Goal: Consume media (video, audio): Consume media (video, audio)

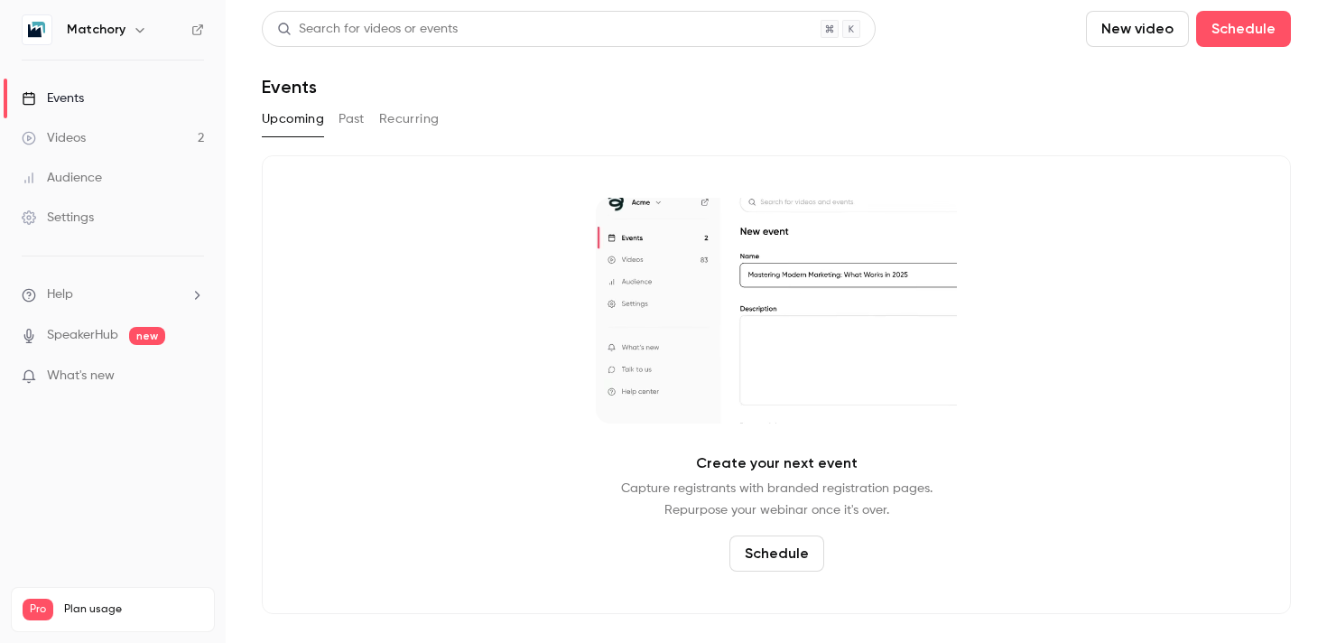
click at [170, 139] on link "Videos 2" at bounding box center [113, 138] width 226 height 40
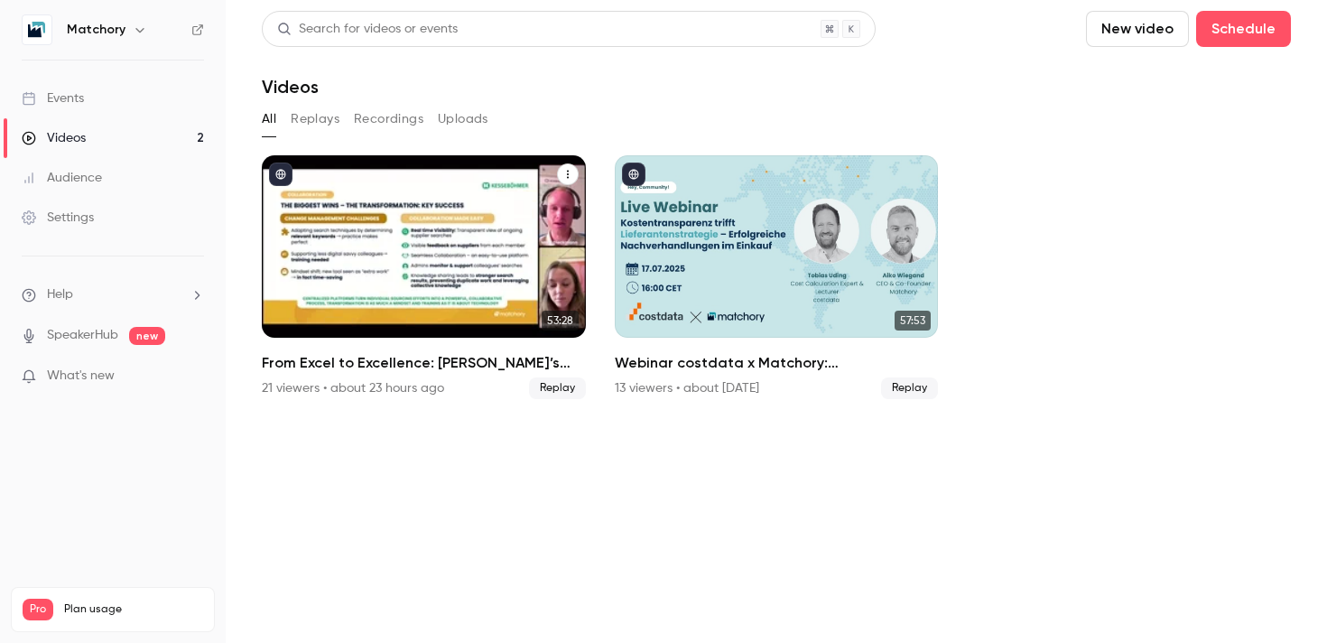
click at [411, 255] on div "From Excel to Excellence: Kesseböhmer’s Sourcing Transformation" at bounding box center [424, 246] width 324 height 182
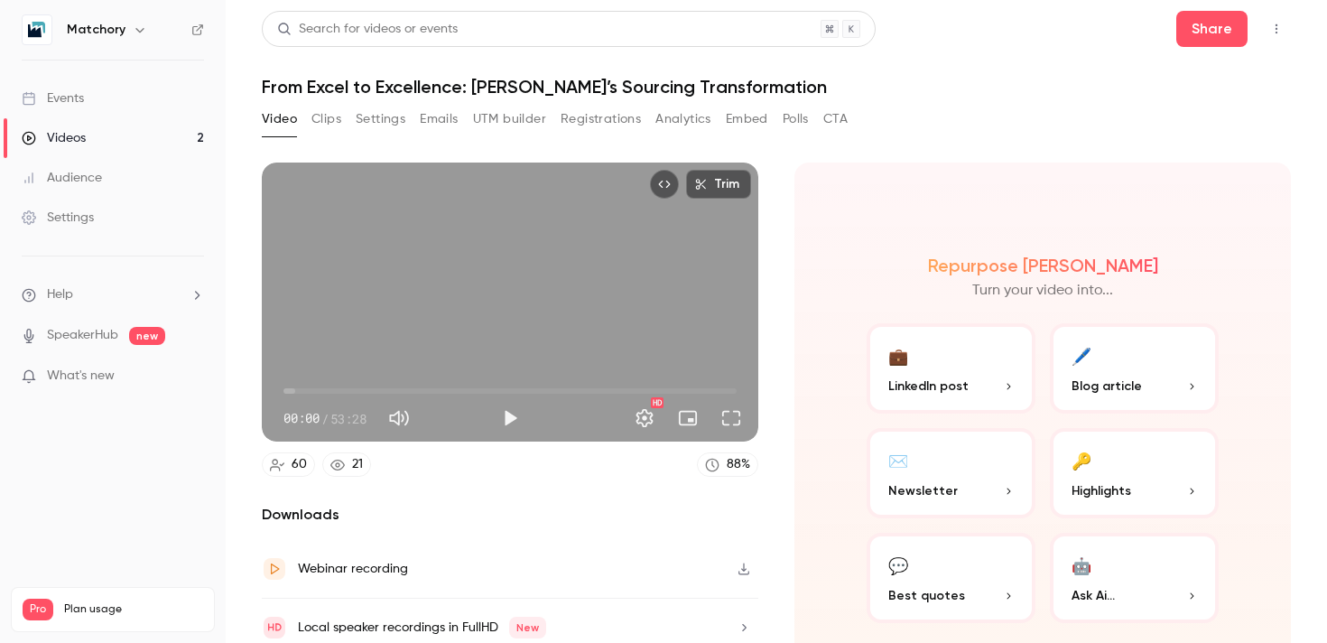
click at [685, 108] on button "Analytics" at bounding box center [683, 119] width 56 height 29
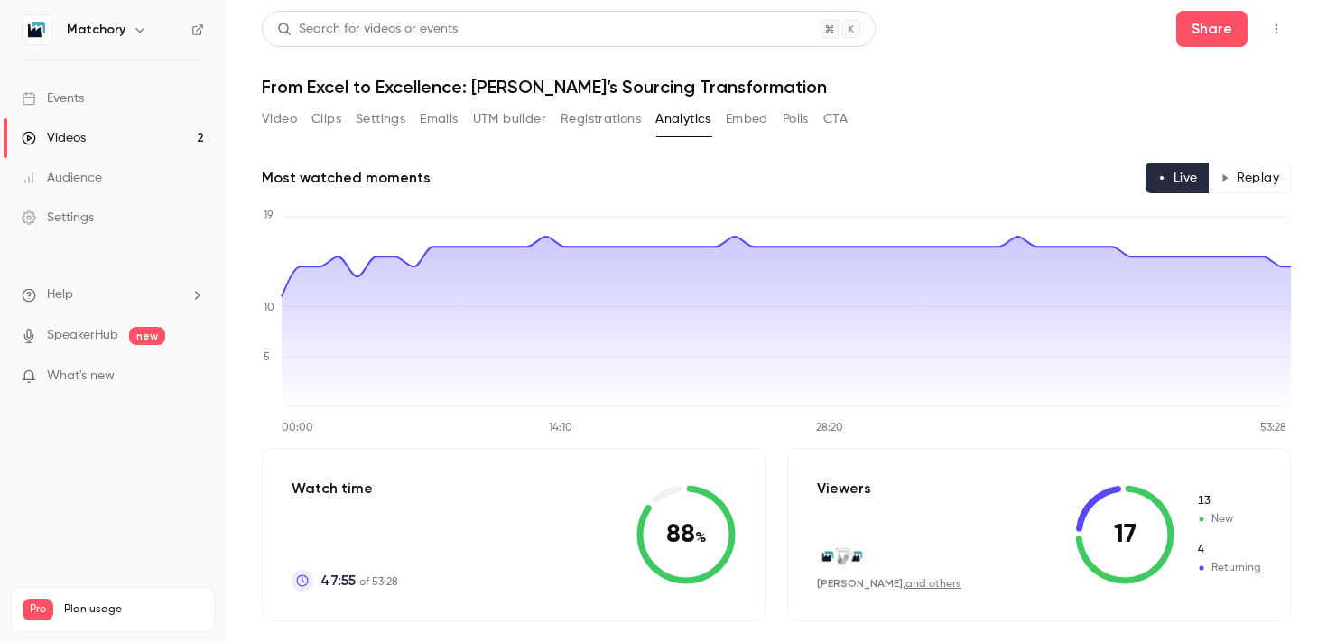
click at [291, 130] on button "Video" at bounding box center [279, 119] width 35 height 29
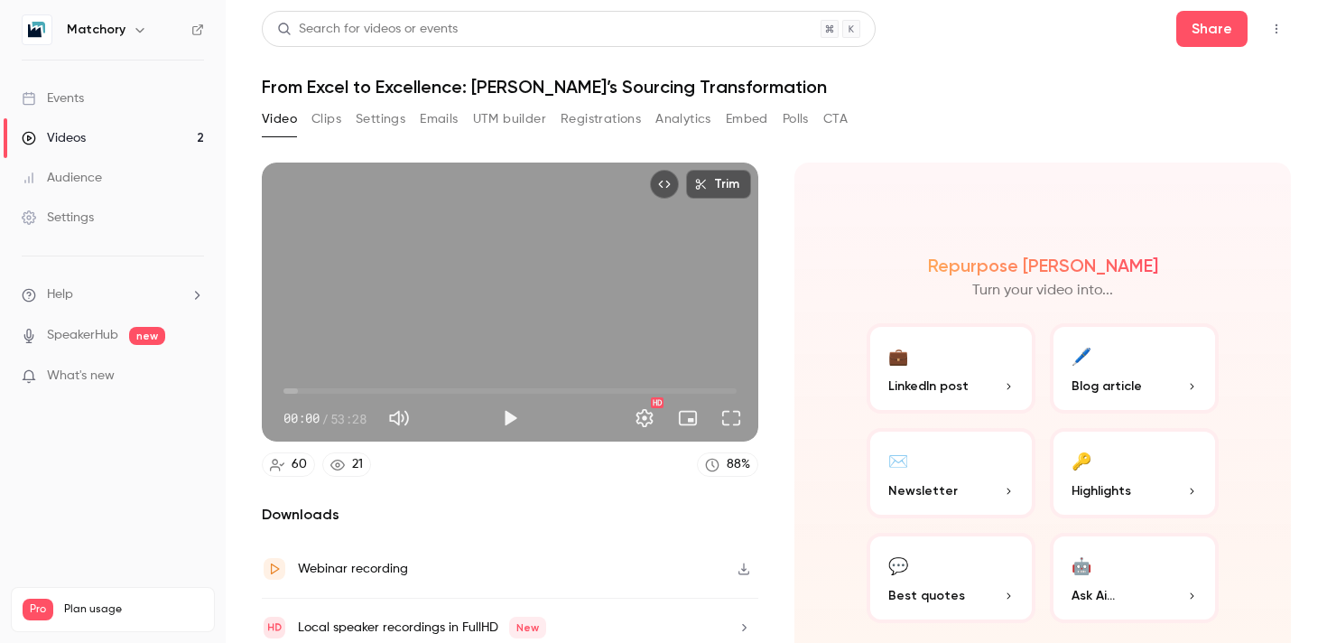
click at [310, 111] on div "Video Clips Settings Emails UTM builder Registrations Analytics Embed Polls CTA" at bounding box center [555, 119] width 586 height 29
click at [326, 120] on button "Clips" at bounding box center [326, 119] width 30 height 29
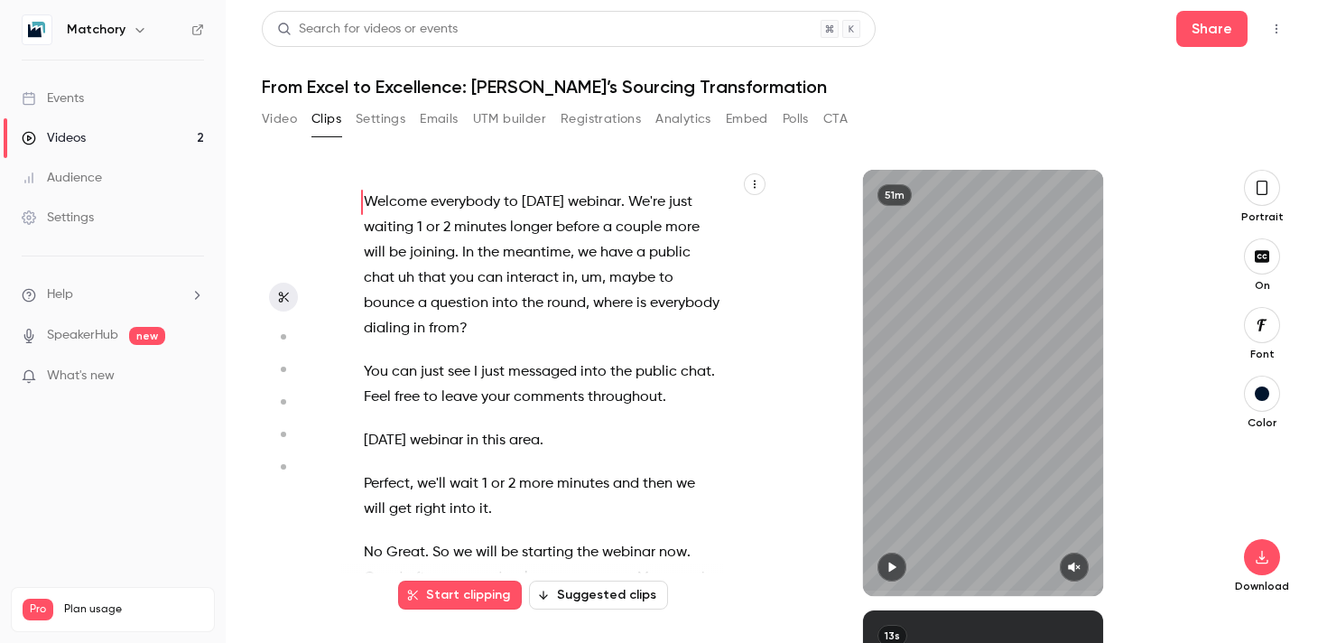
click at [1268, 202] on button "button" at bounding box center [1262, 188] width 36 height 36
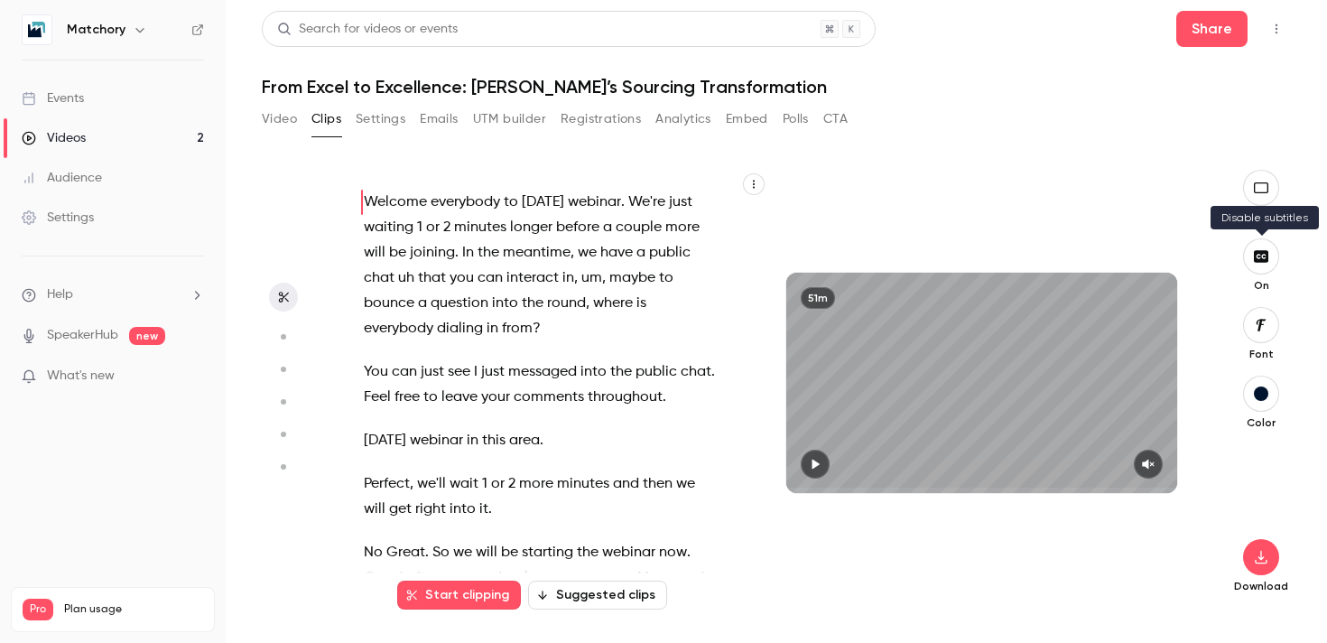
click at [1263, 251] on icon "button" at bounding box center [1260, 256] width 14 height 12
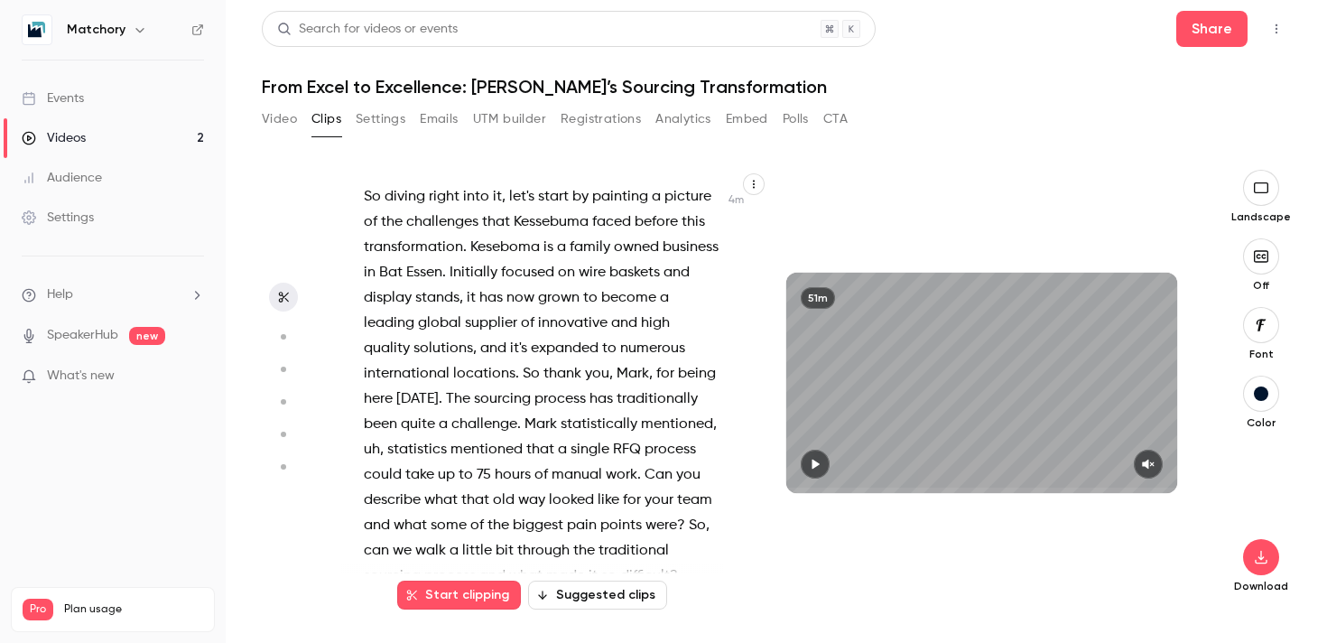
scroll to position [1132, 0]
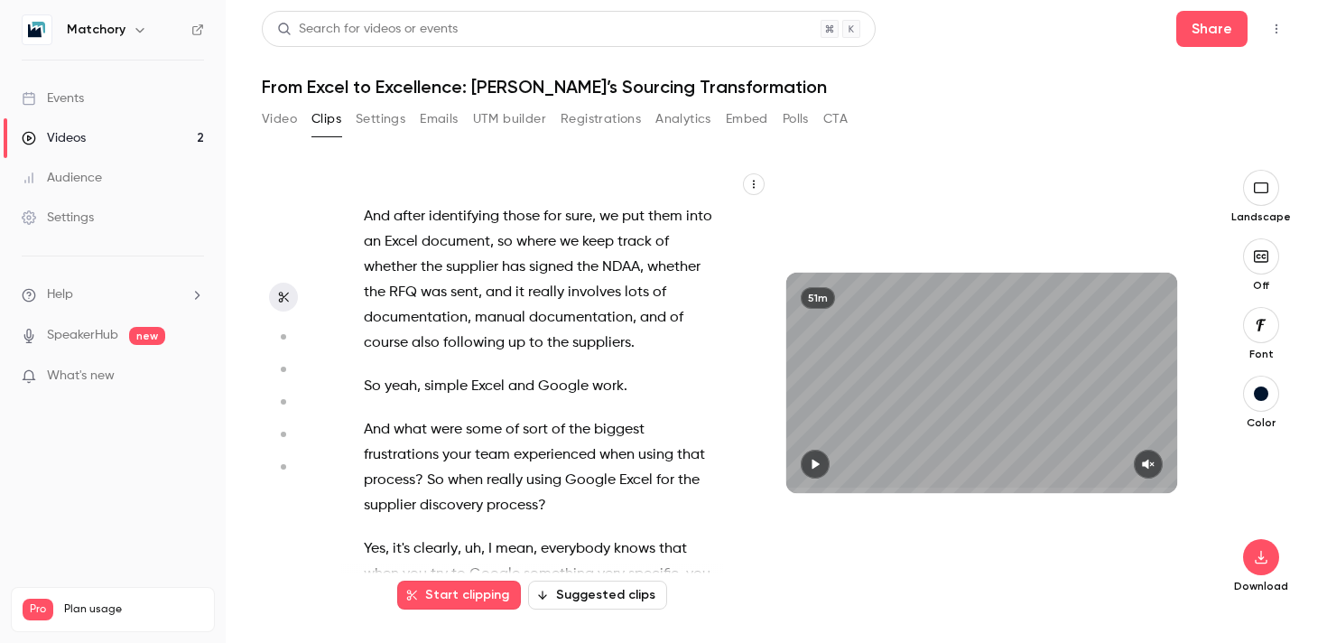
click at [367, 374] on span "So" at bounding box center [372, 386] width 17 height 25
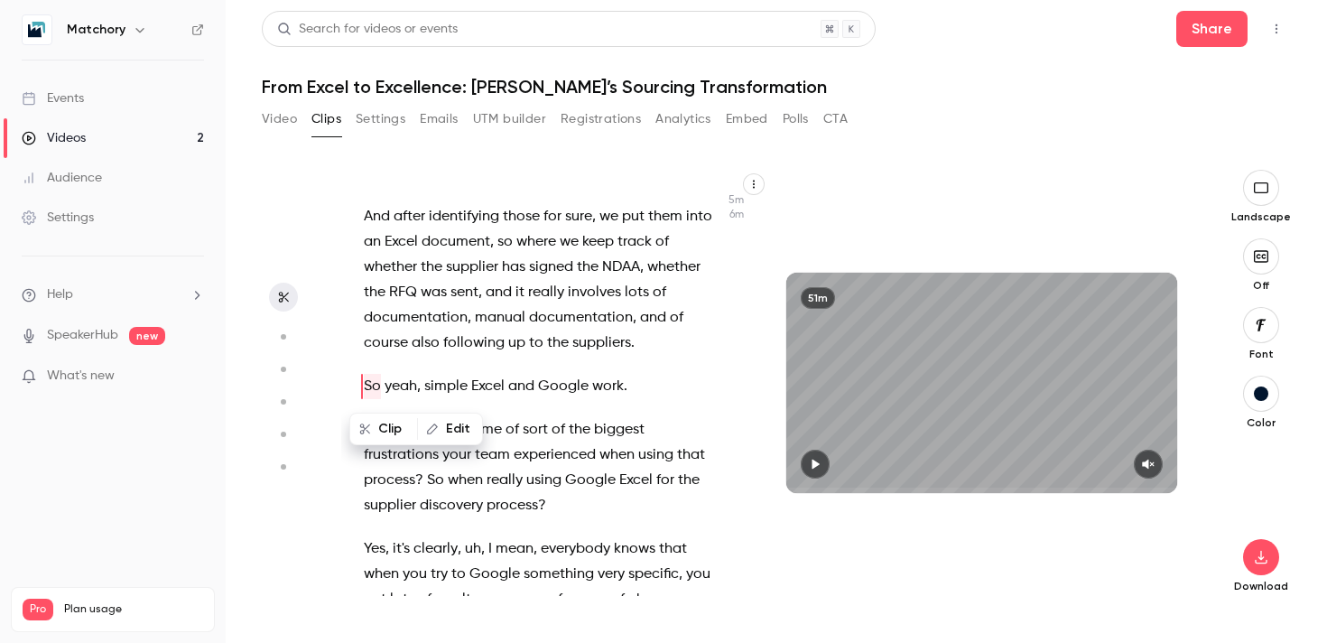
scroll to position [1731, 0]
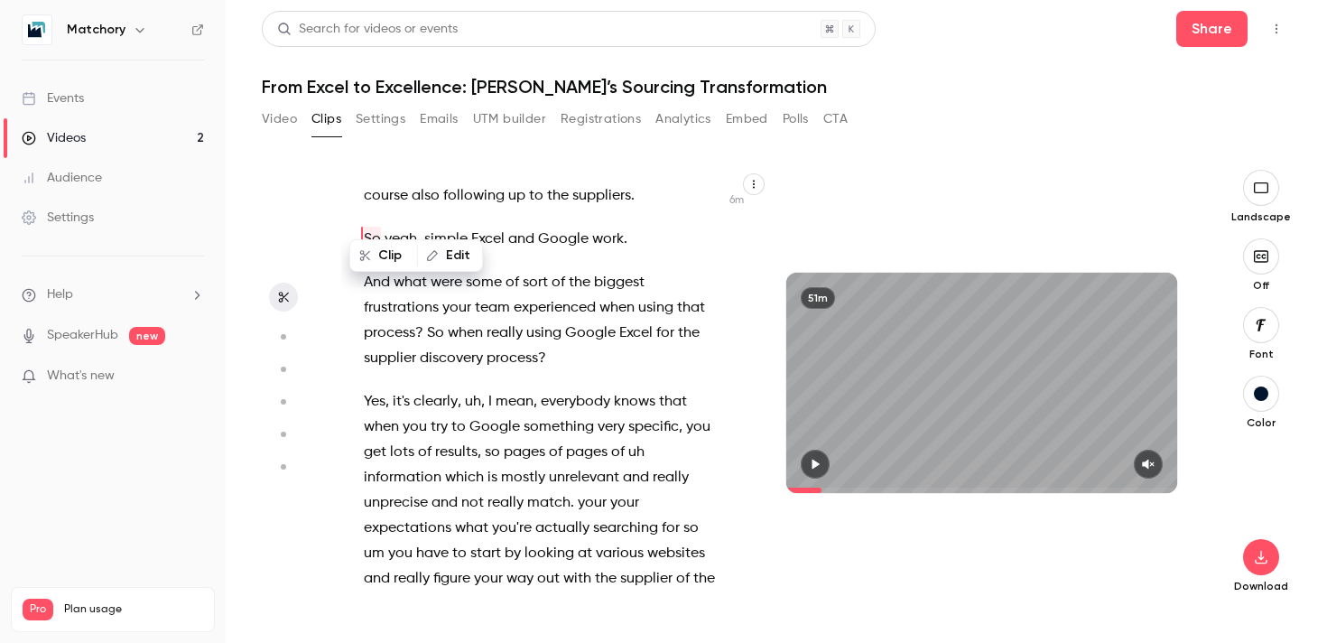
click at [539, 394] on span at bounding box center [539, 401] width 4 height 14
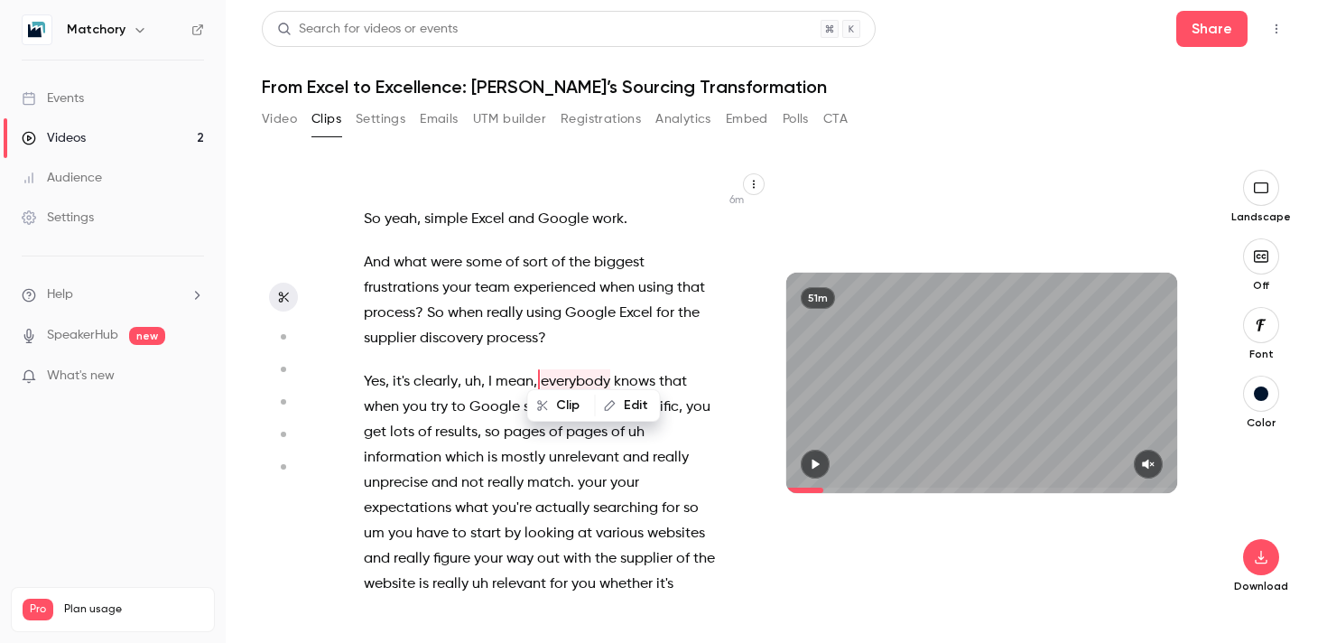
scroll to position [1921, 0]
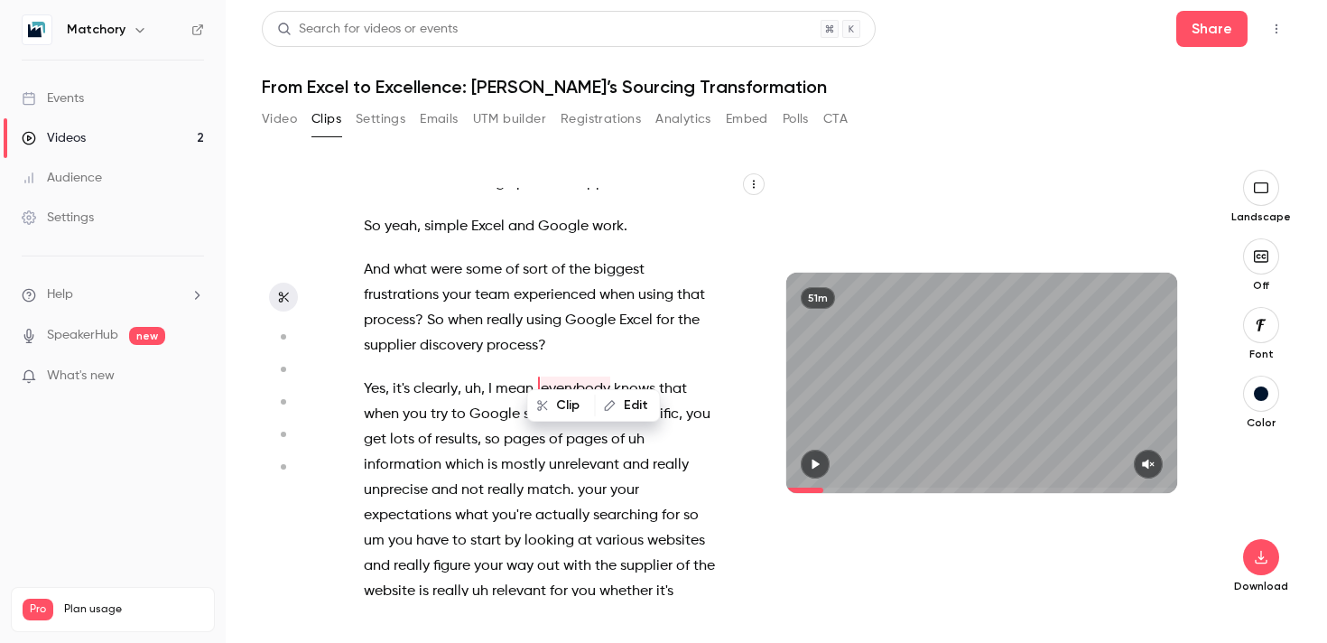
click at [378, 257] on span "And" at bounding box center [377, 269] width 26 height 25
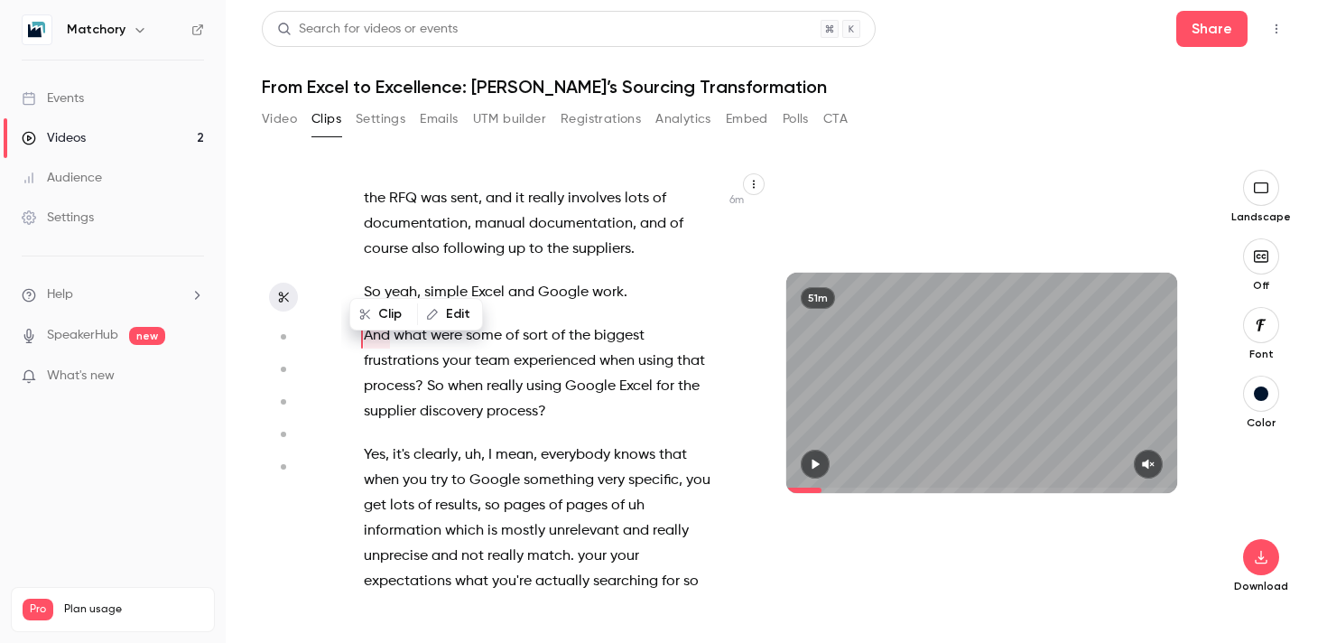
scroll to position [1901, 0]
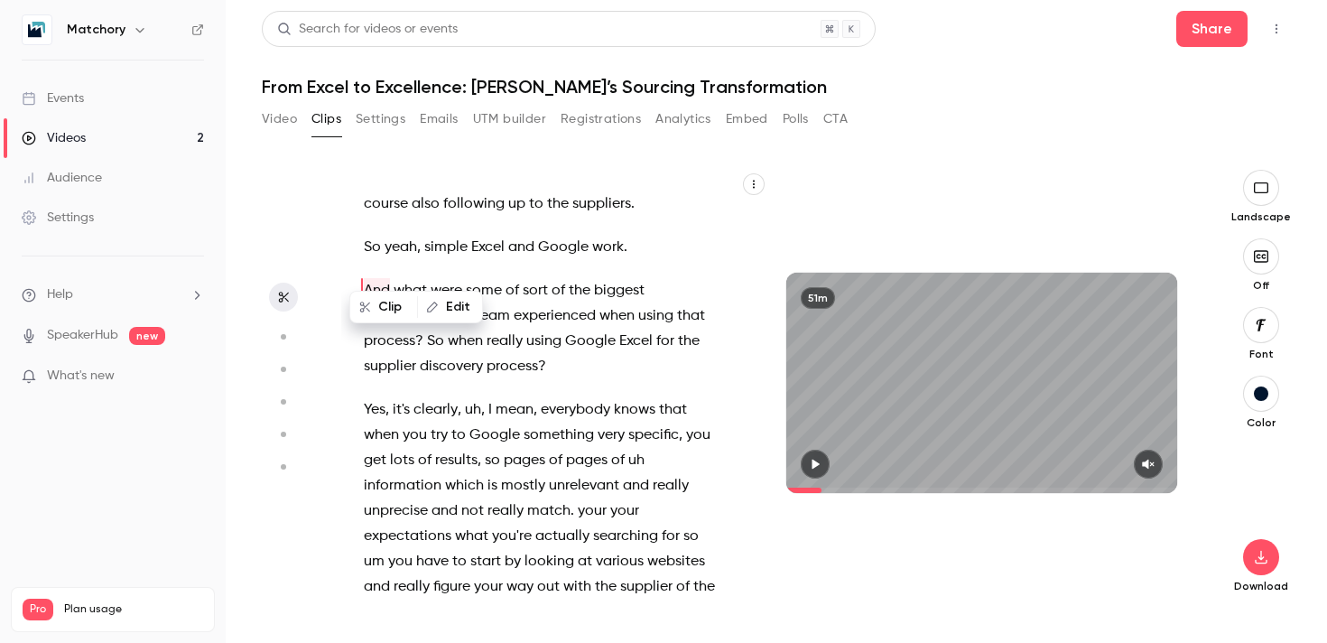
click at [564, 347] on p "And what were some of sort of the biggest frustrations your team experienced wh…" at bounding box center [541, 328] width 355 height 101
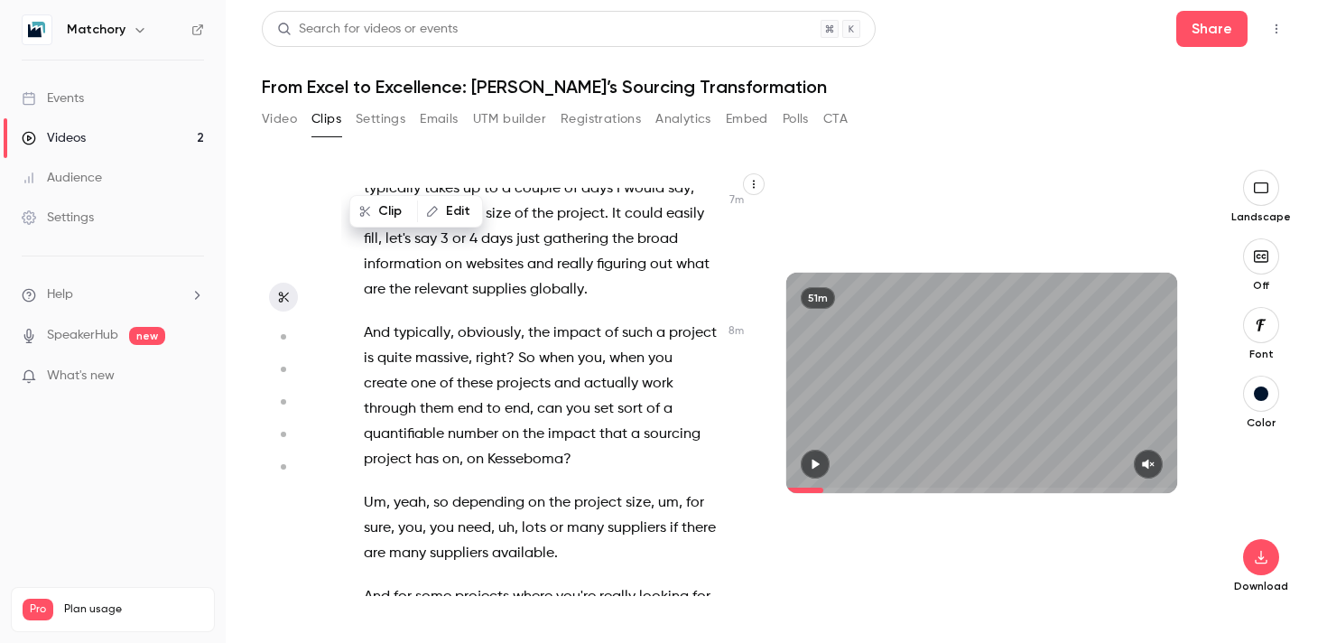
scroll to position [2687, 0]
click at [402, 321] on span "typically" at bounding box center [421, 333] width 57 height 25
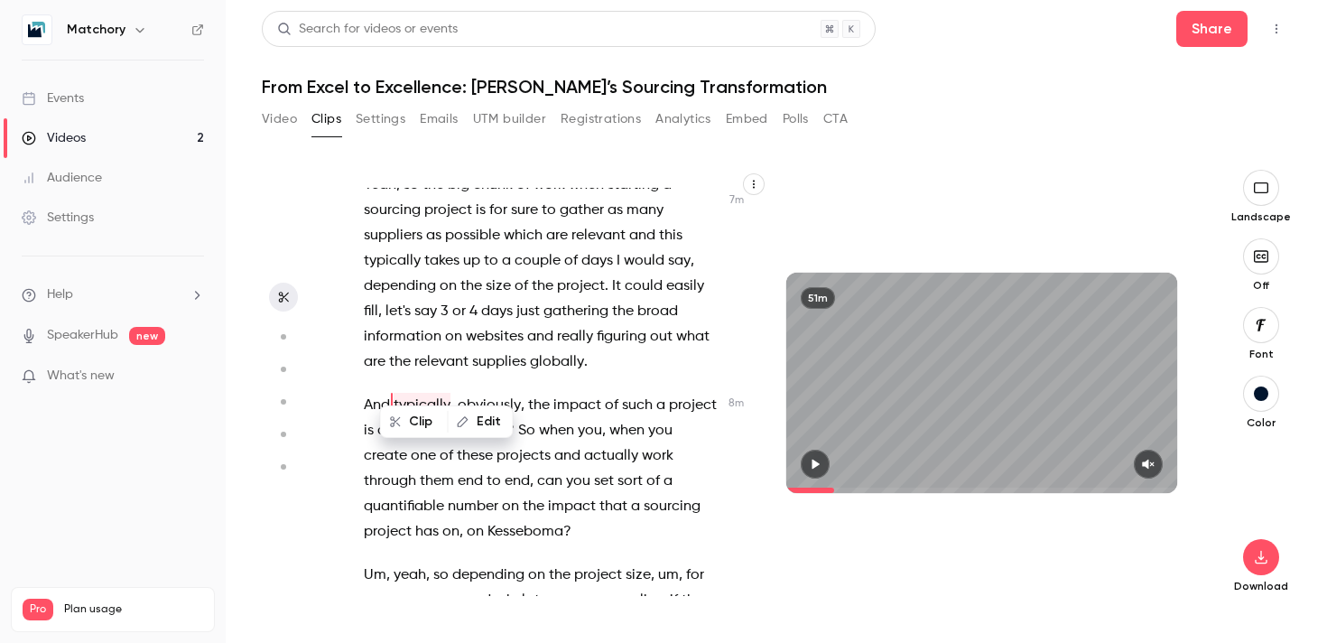
scroll to position [2604, 0]
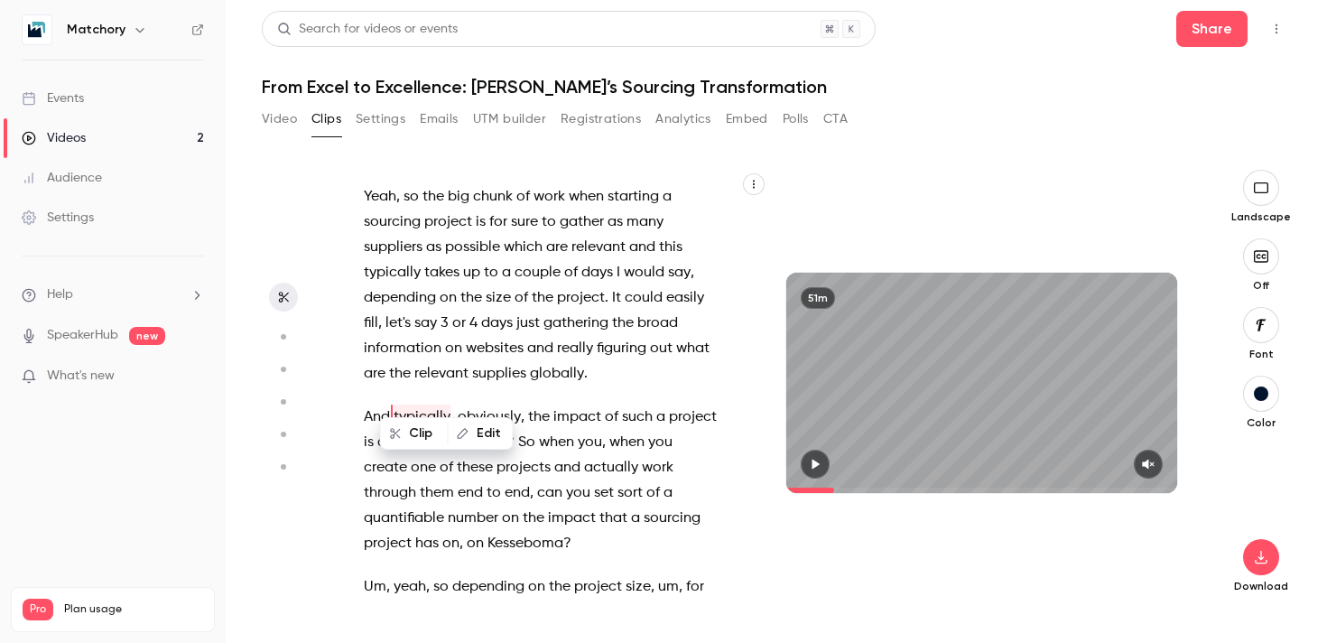
click at [362, 390] on div "Welcome everybody to [DATE] webinar . We're just waiting 1 or 2 minutes longer …" at bounding box center [550, 392] width 418 height 408
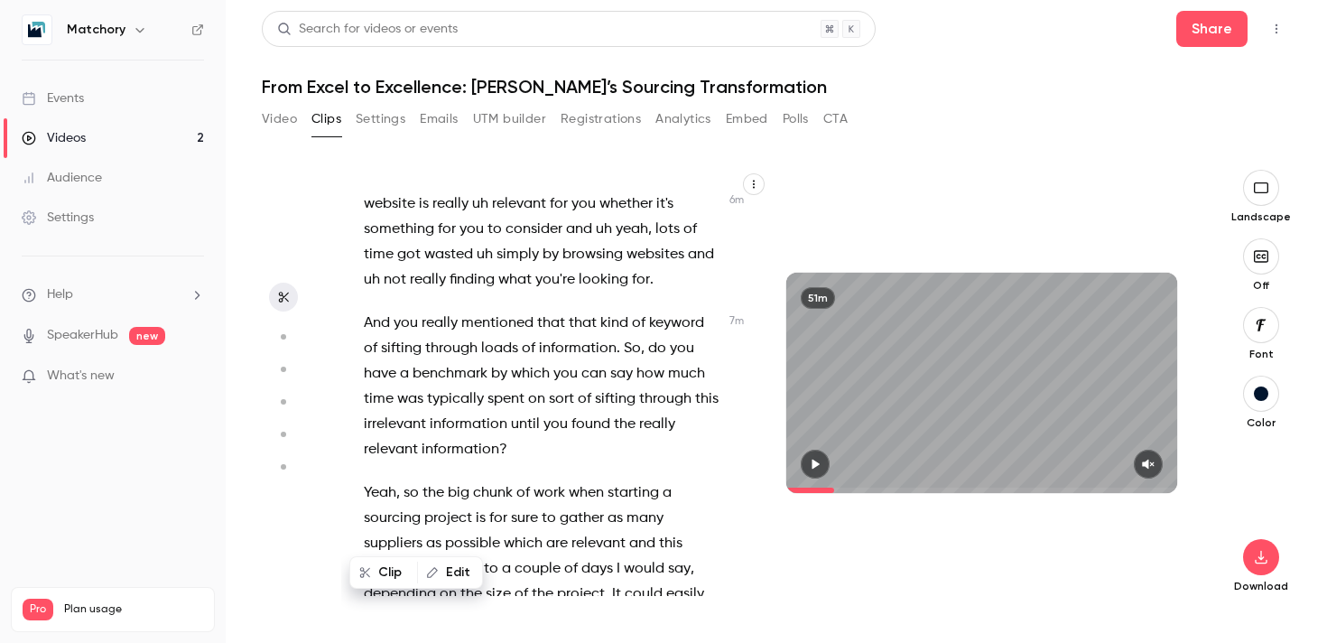
scroll to position [2306, 0]
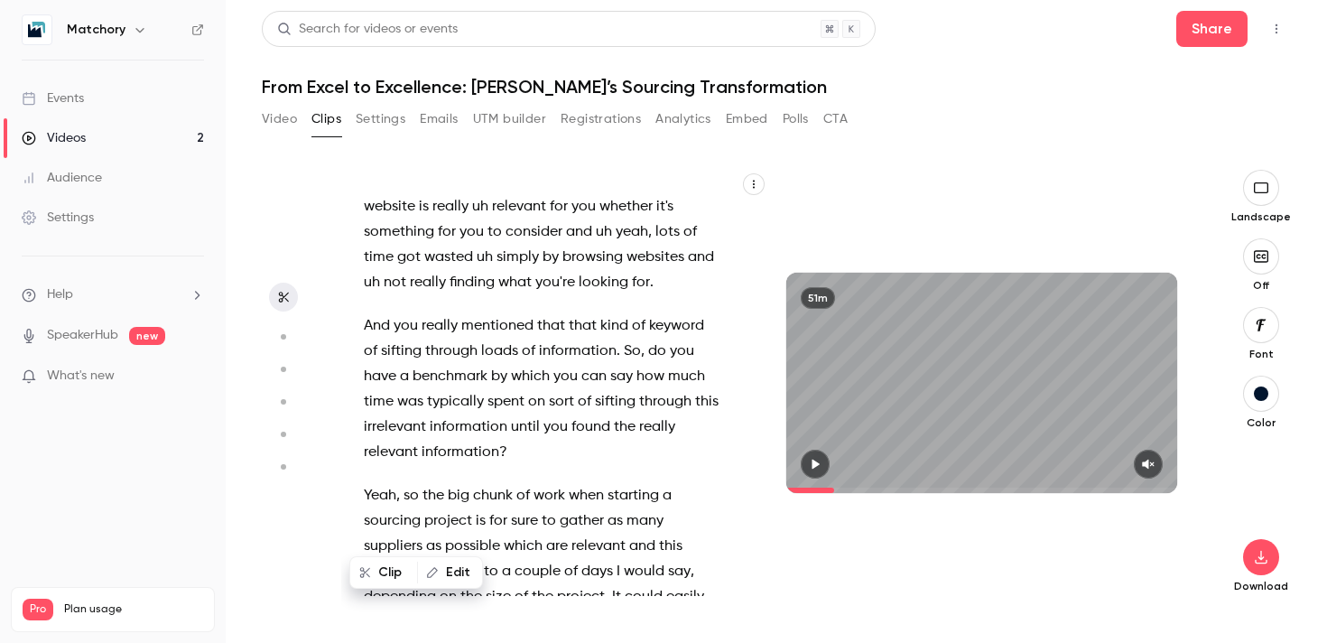
click at [367, 313] on span "And" at bounding box center [377, 325] width 26 height 25
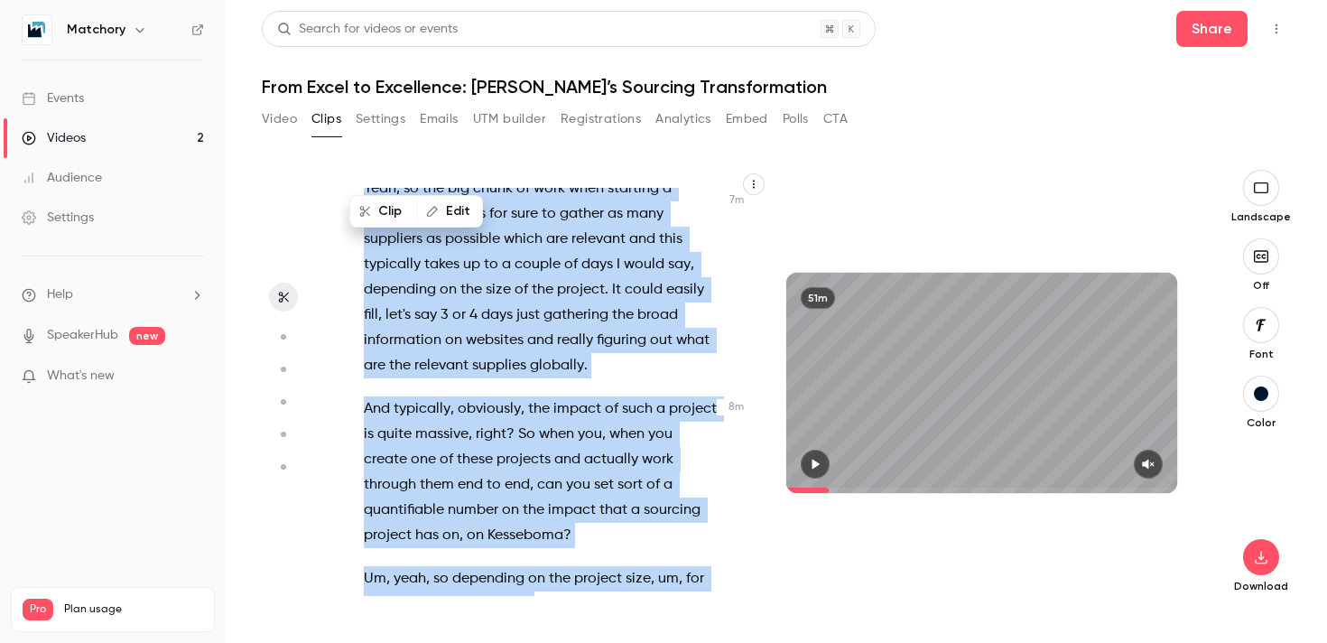
scroll to position [2620, 0]
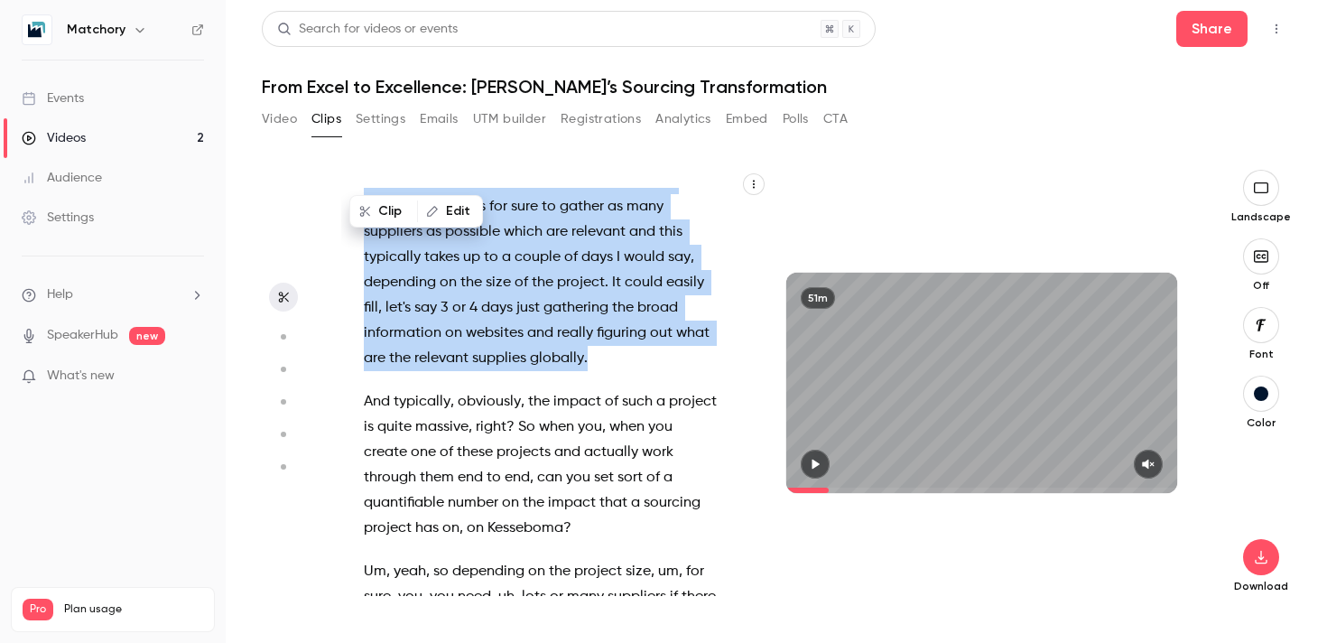
drag, startPoint x: 365, startPoint y: 349, endPoint x: 597, endPoint y: 334, distance: 231.5
click at [597, 334] on div "Welcome everybody to [DATE] webinar . We're just waiting 1 or 2 minutes longer …" at bounding box center [550, 392] width 418 height 408
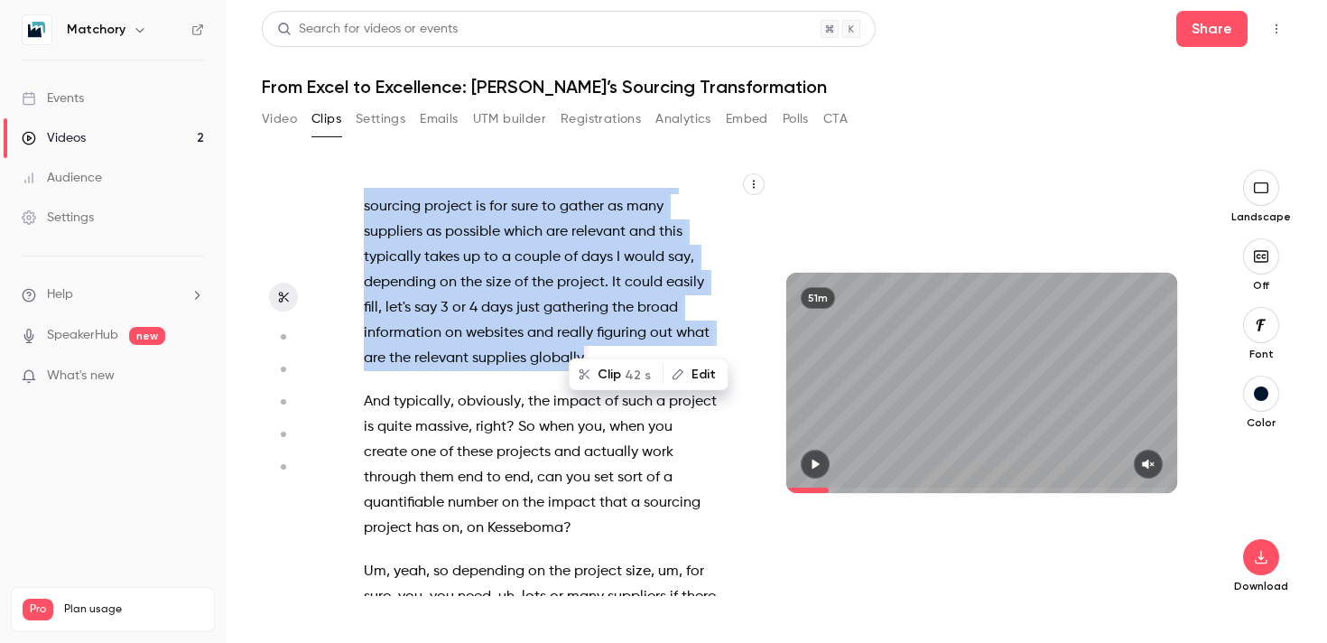
click at [605, 372] on button "Clip 42 s" at bounding box center [615, 374] width 91 height 29
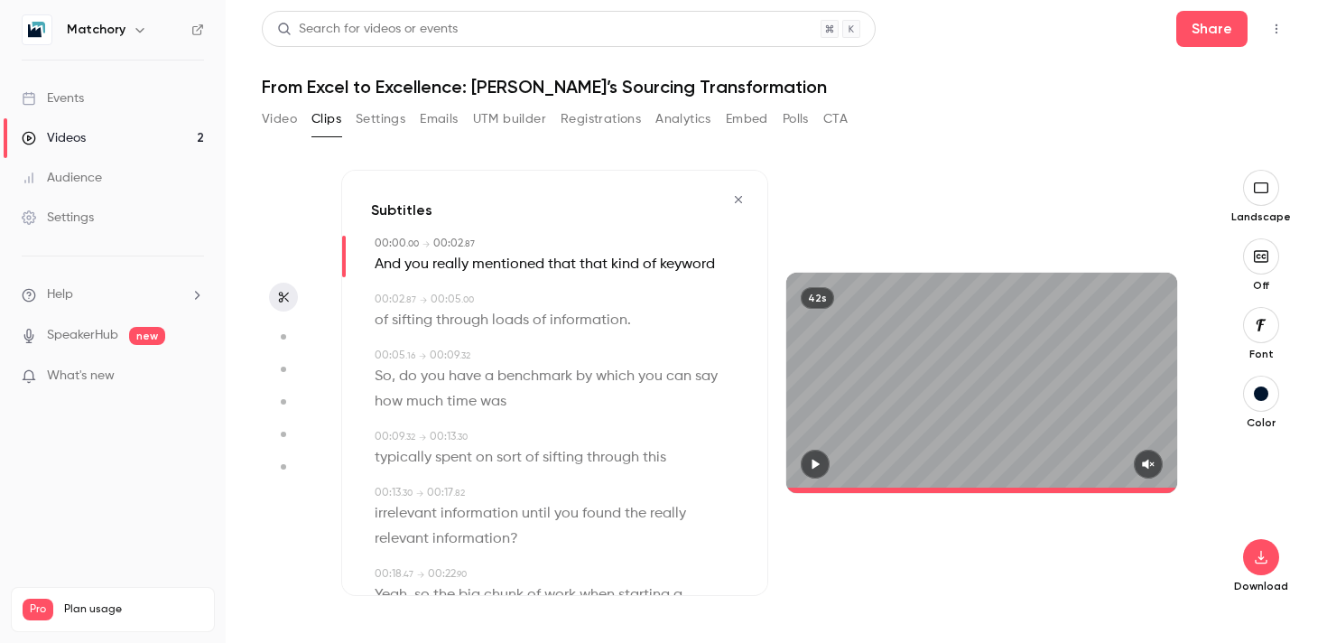
type input "*"
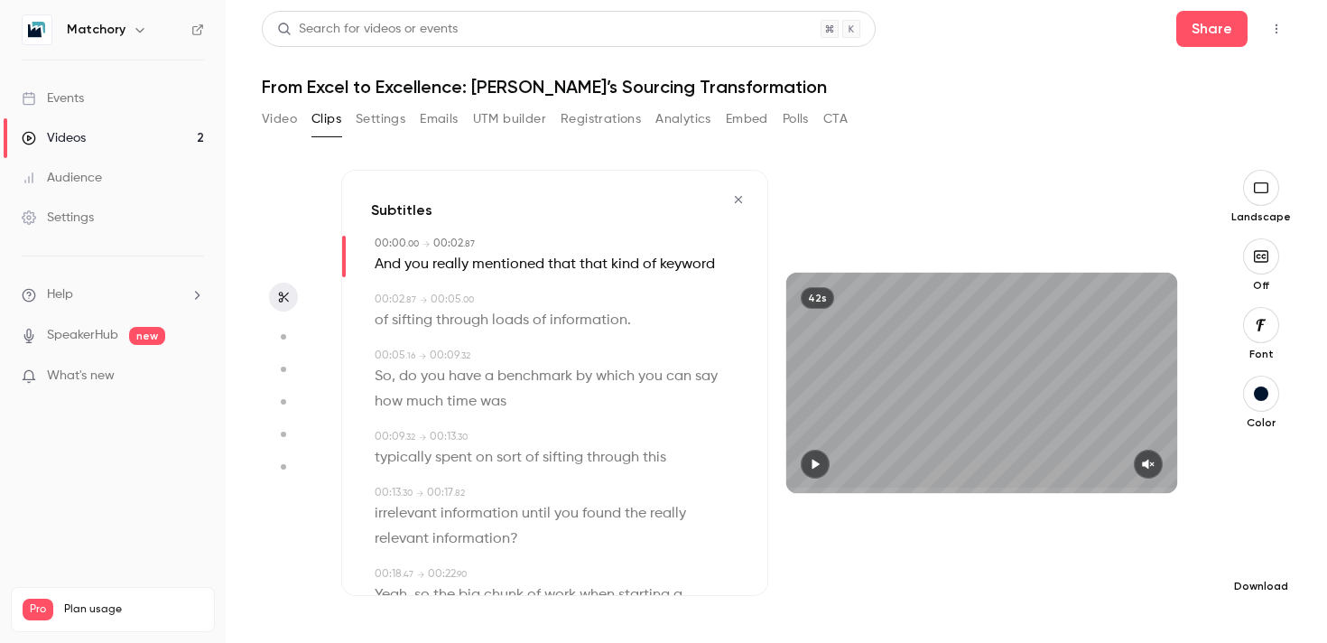
click at [1263, 562] on icon "button" at bounding box center [1260, 557] width 12 height 14
click at [1077, 537] on span "High quality requires longer processing" at bounding box center [1125, 541] width 206 height 18
